Goal: Task Accomplishment & Management: Complete application form

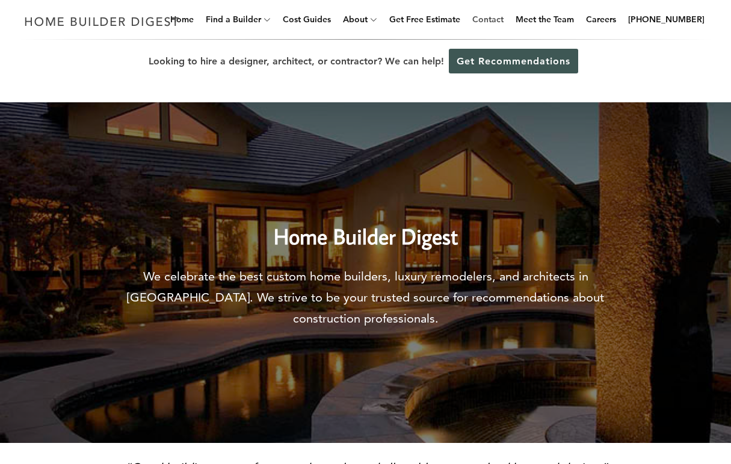
click at [509, 22] on link "Contact" at bounding box center [488, 19] width 41 height 39
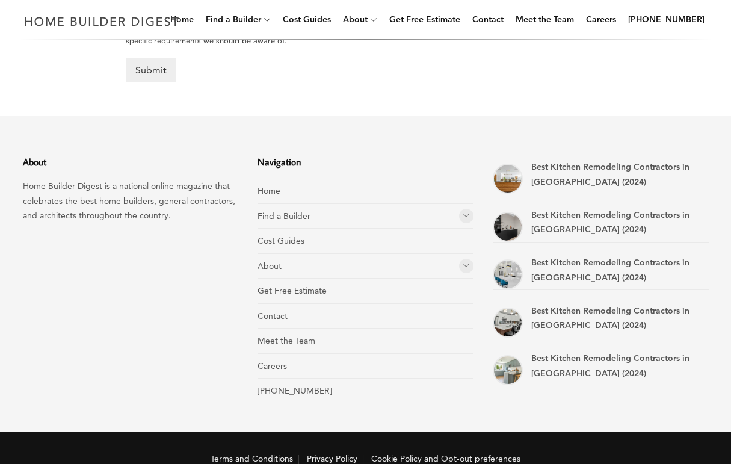
scroll to position [783, 0]
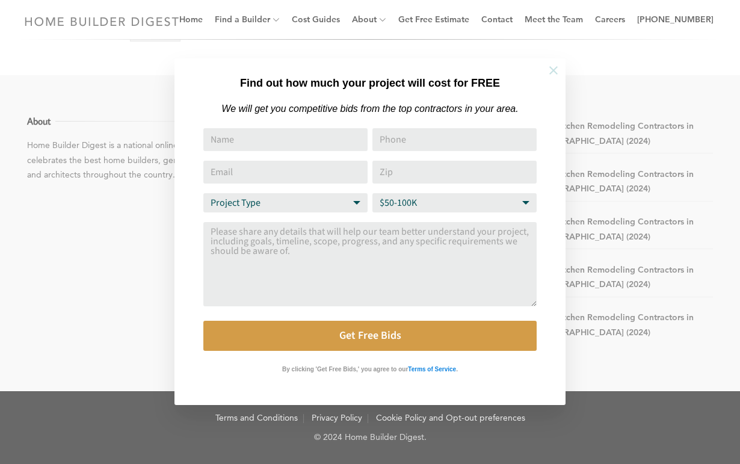
click at [556, 71] on icon at bounding box center [553, 70] width 13 height 13
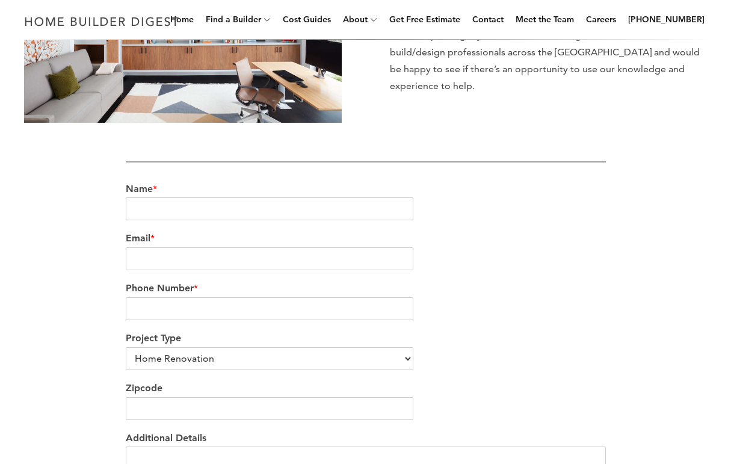
scroll to position [241, 0]
click at [186, 206] on input "Name *" at bounding box center [270, 208] width 288 height 23
type input "[PERSON_NAME]"
type input "[PERSON_NAME][EMAIL_ADDRESS][DOMAIN_NAME]"
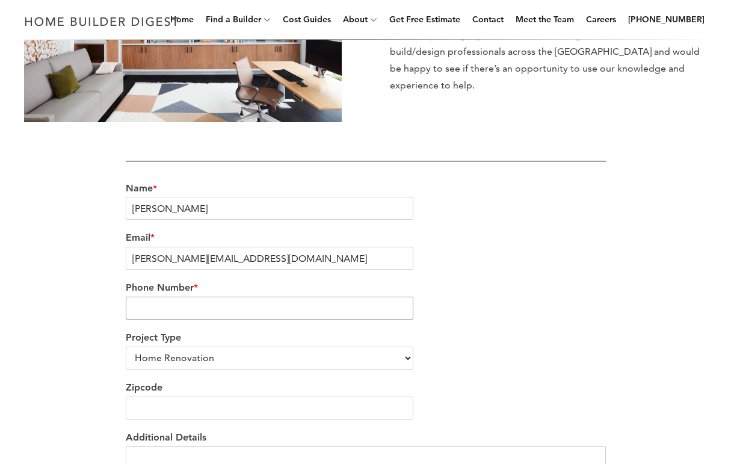
type input "8173822429"
type input "20009"
click at [86, 255] on div "We’re love to hear from you Our team would be delighted to hear from you and ea…" at bounding box center [366, 240] width 686 height 708
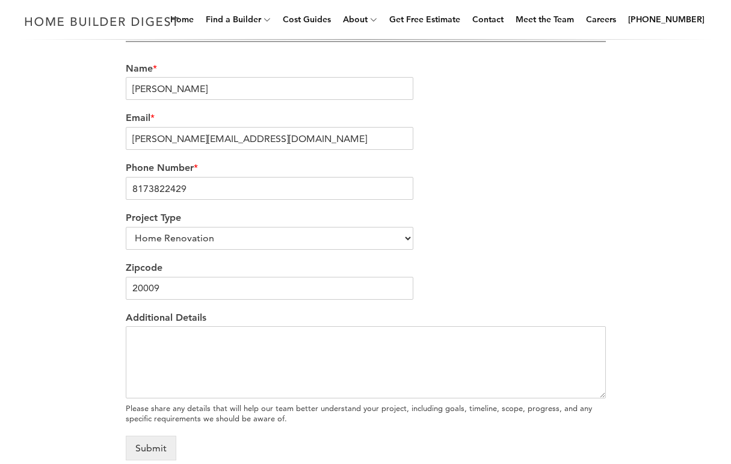
scroll to position [362, 0]
drag, startPoint x: 177, startPoint y: 290, endPoint x: 78, endPoint y: 290, distance: 98.7
click at [78, 290] on div "We’re love to hear from you Our team would be delighted to hear from you and ea…" at bounding box center [366, 120] width 686 height 708
click at [193, 303] on div "Zipcode" at bounding box center [366, 280] width 480 height 50
click at [187, 293] on input "Zipcode" at bounding box center [270, 287] width 288 height 23
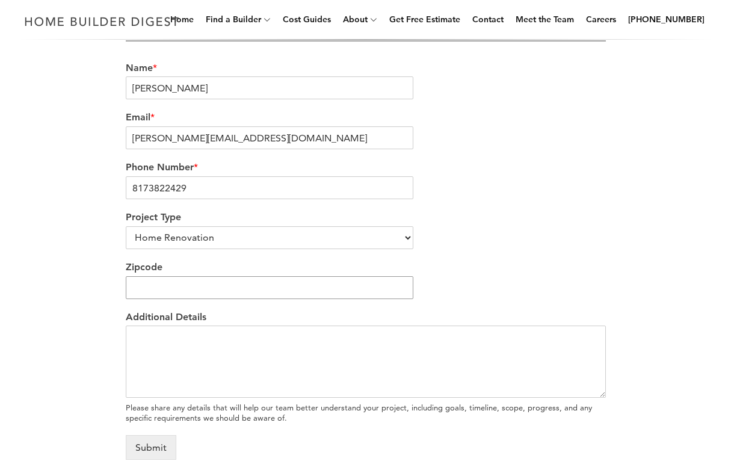
paste input "76034"
type input "76034"
click at [85, 287] on div "We’re love to hear from you Our team would be delighted to hear from you and ea…" at bounding box center [366, 120] width 686 height 708
click at [172, 236] on select "Home Renovation Custom Home Builder Commercial Renovation Other" at bounding box center [270, 237] width 288 height 23
select select "Custom Home Builder"
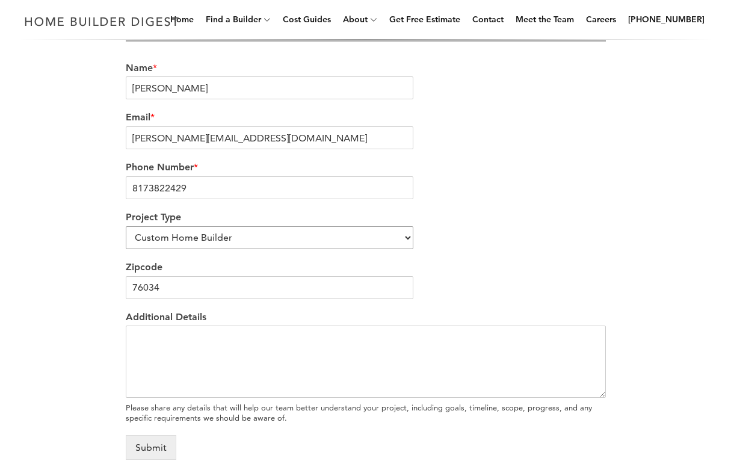
click at [126, 229] on select "Home Renovation Custom Home Builder Commercial Renovation Other" at bounding box center [270, 237] width 288 height 23
click at [64, 233] on div "We’re love to hear from you Our team would be delighted to hear from you and ea…" at bounding box center [366, 120] width 686 height 708
click at [281, 359] on textarea "Additional Details" at bounding box center [366, 362] width 480 height 72
paste textarea "Hi There, Briefly spoke on the phone, but I forgot to ask if you have any clien…"
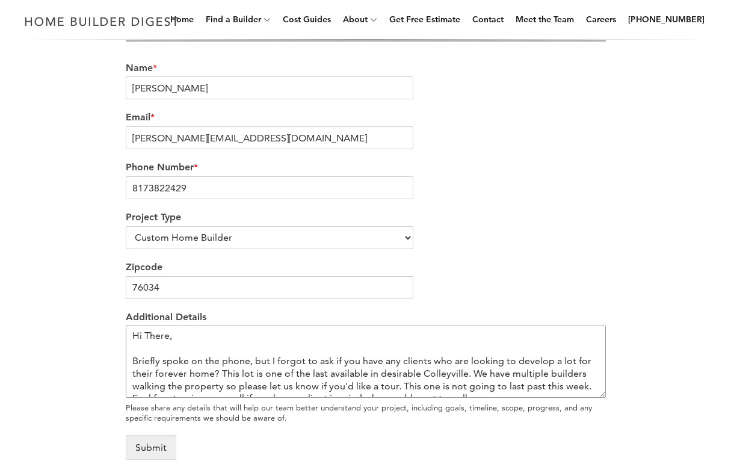
scroll to position [82, 0]
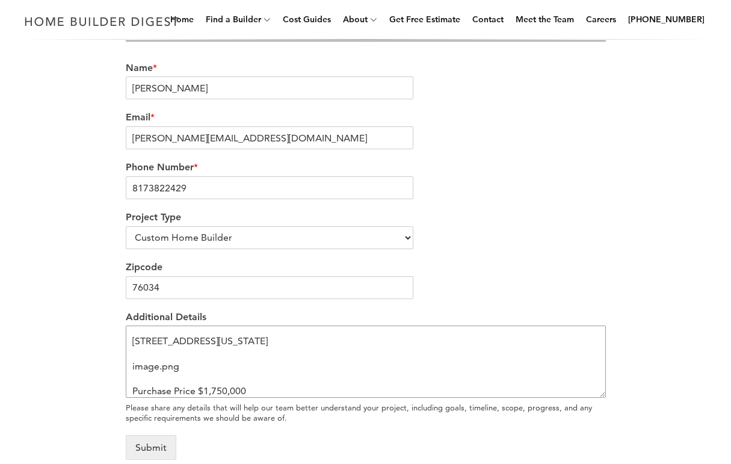
drag, startPoint x: 202, startPoint y: 365, endPoint x: 102, endPoint y: 366, distance: 99.3
click at [102, 366] on div "We’re love to hear from you Our team would be delighted to hear from you and ea…" at bounding box center [366, 120] width 686 height 708
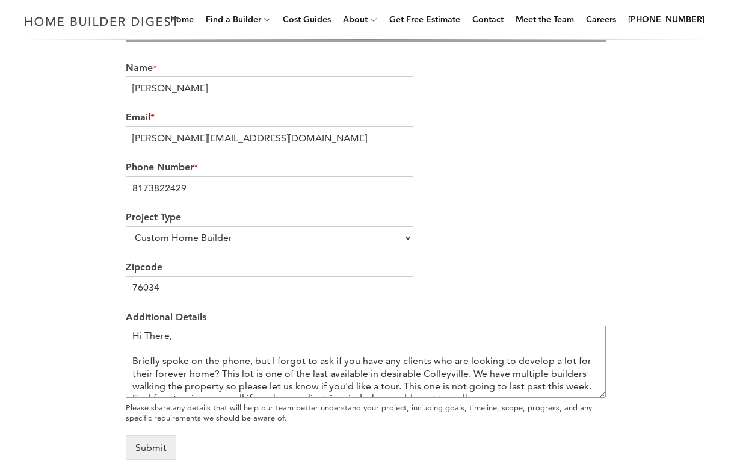
scroll to position [61, 0]
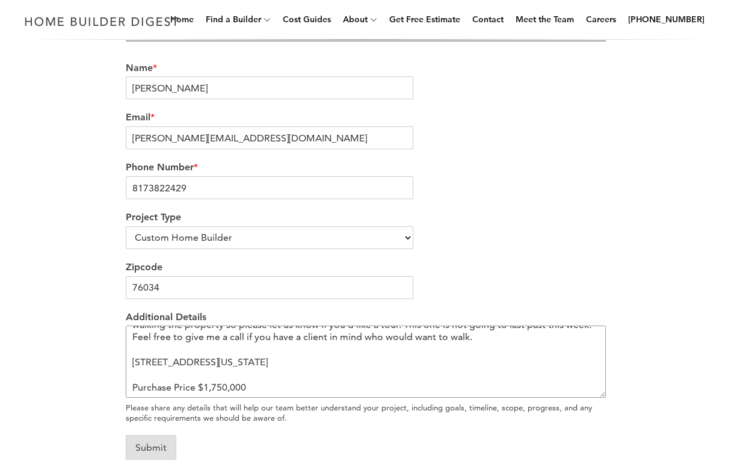
type textarea "Hi There, Briefly spoke on the phone, but I forgot to ask if you have any clien…"
click at [147, 451] on button "Submit" at bounding box center [151, 447] width 51 height 25
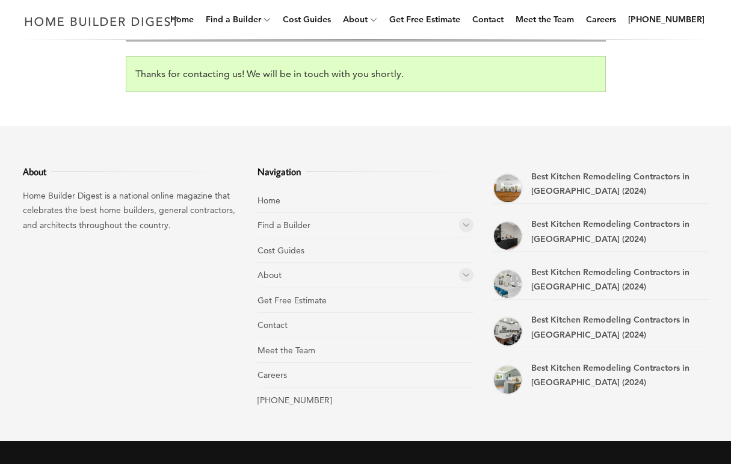
scroll to position [360, 0]
